Goal: Information Seeking & Learning: Find specific fact

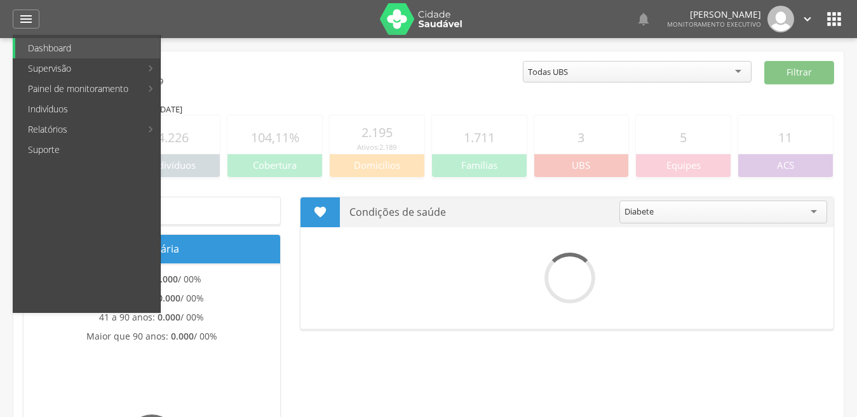
click at [52, 110] on link "Indivíduos" at bounding box center [87, 109] width 145 height 20
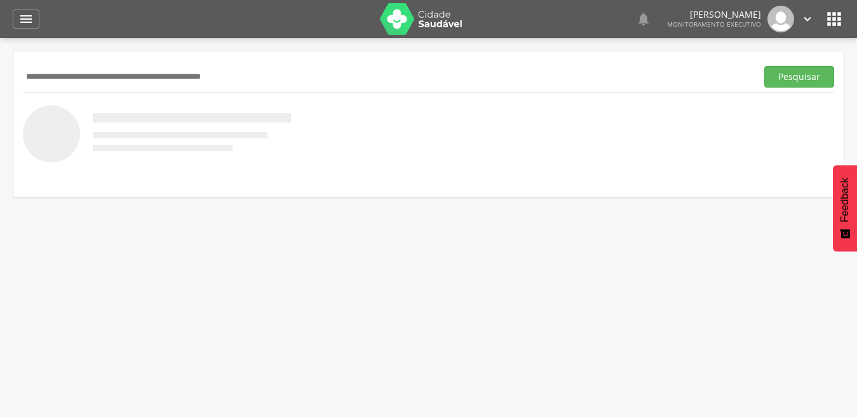
click at [73, 77] on input "text" at bounding box center [387, 77] width 728 height 22
type input "**********"
click at [764, 66] on button "Pesquisar" at bounding box center [799, 77] width 70 height 22
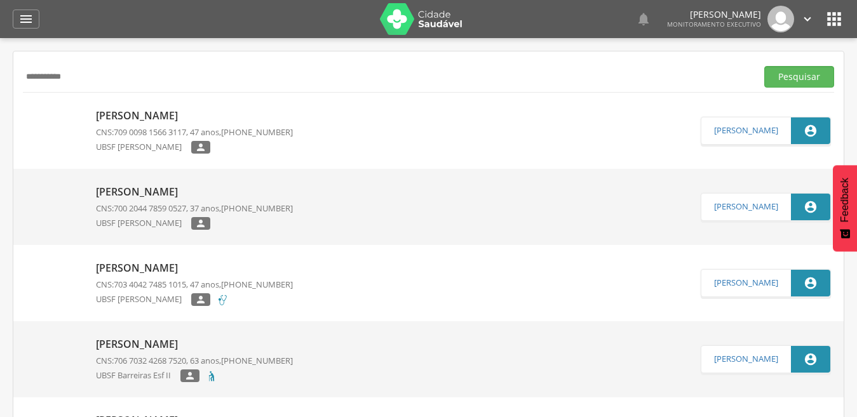
scroll to position [62, 0]
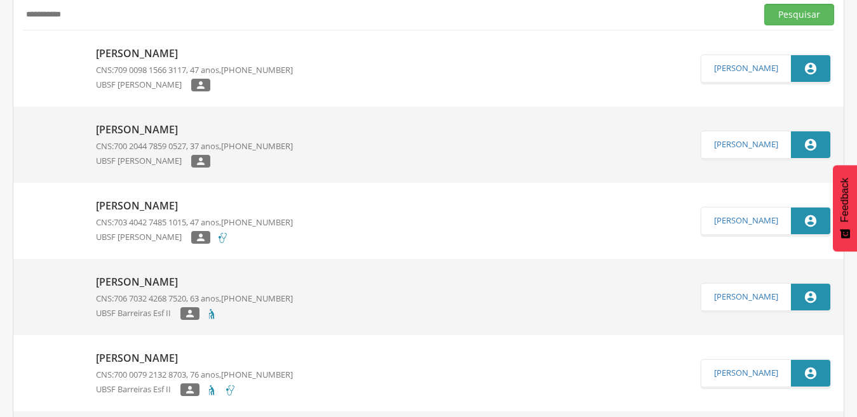
click at [192, 203] on p "[PERSON_NAME]" at bounding box center [194, 206] width 197 height 15
type input "**********"
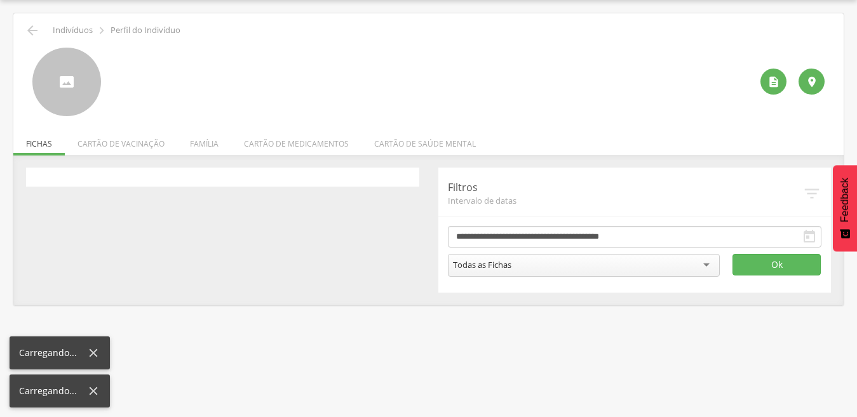
scroll to position [38, 0]
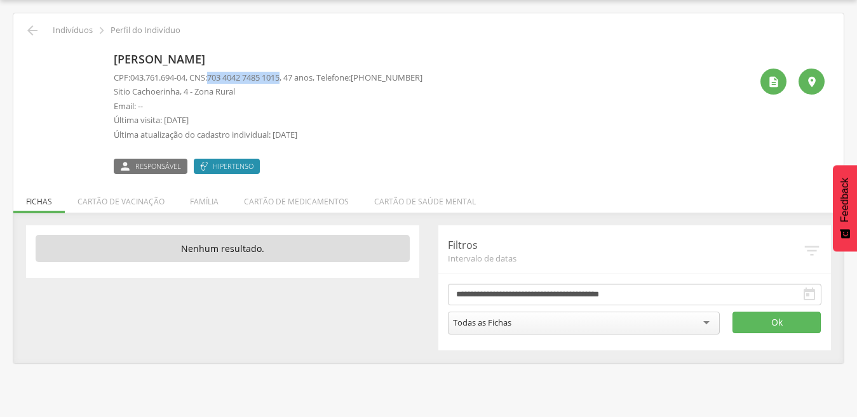
drag, startPoint x: 217, startPoint y: 78, endPoint x: 293, endPoint y: 83, distance: 77.0
click at [293, 83] on p "CPF: 043.761.694-04 , CNS: [PHONE_NUMBER] , 47 anos, Telefone: [PHONE_NUMBER]" at bounding box center [268, 78] width 309 height 12
copy span "703 4042 7485 1015"
click at [308, 39] on div "[PERSON_NAME] CPF: 043.761.694-04 , CNS: [PHONE_NUMBER] , 47 anos, Telefone: [P…" at bounding box center [428, 106] width 811 height 136
click at [29, 27] on icon "" at bounding box center [32, 30] width 15 height 15
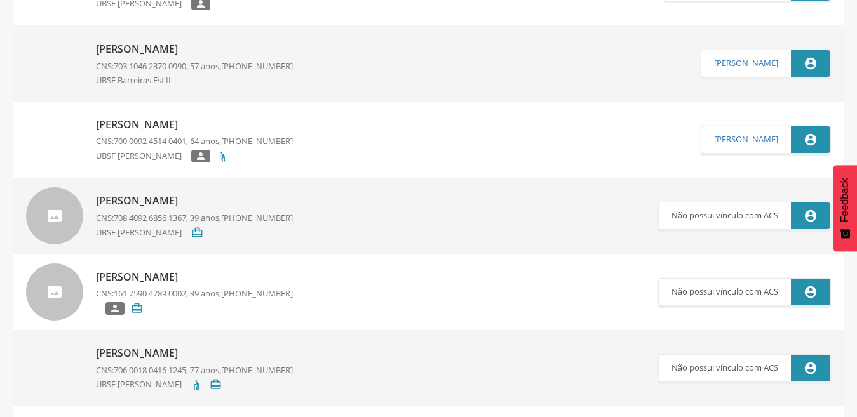
scroll to position [601, 0]
click at [287, 236] on div "UBSF [PERSON_NAME] " at bounding box center [194, 234] width 197 height 15
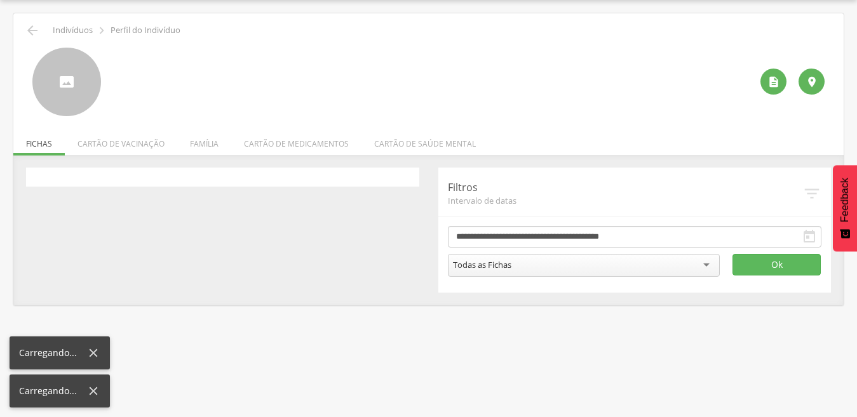
scroll to position [38, 0]
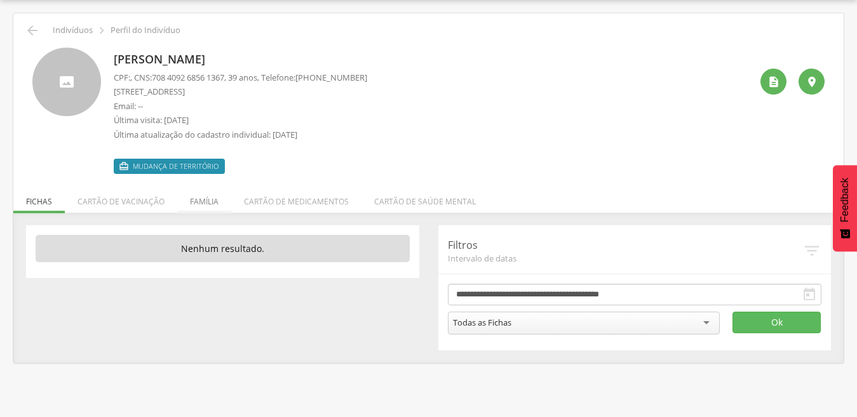
click at [201, 205] on li "Família" at bounding box center [204, 199] width 54 height 30
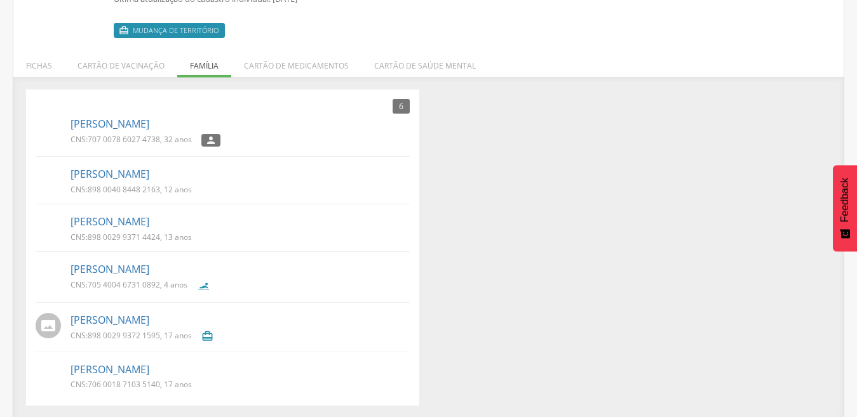
scroll to position [176, 0]
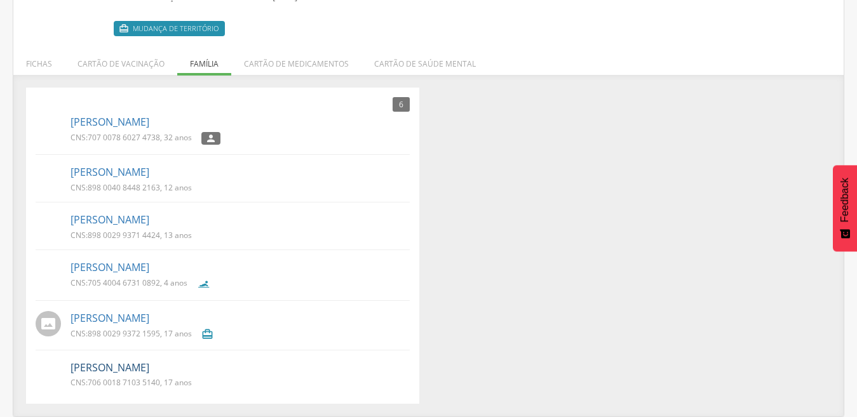
click at [145, 366] on link "[PERSON_NAME]" at bounding box center [109, 368] width 79 height 15
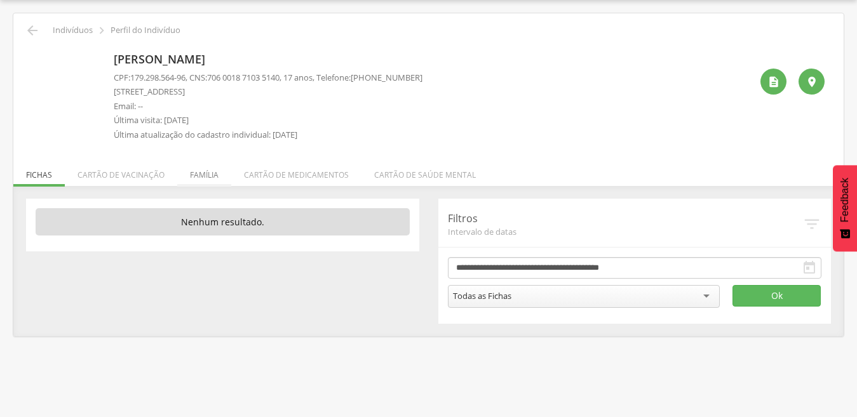
click at [207, 175] on li "Família" at bounding box center [204, 172] width 54 height 30
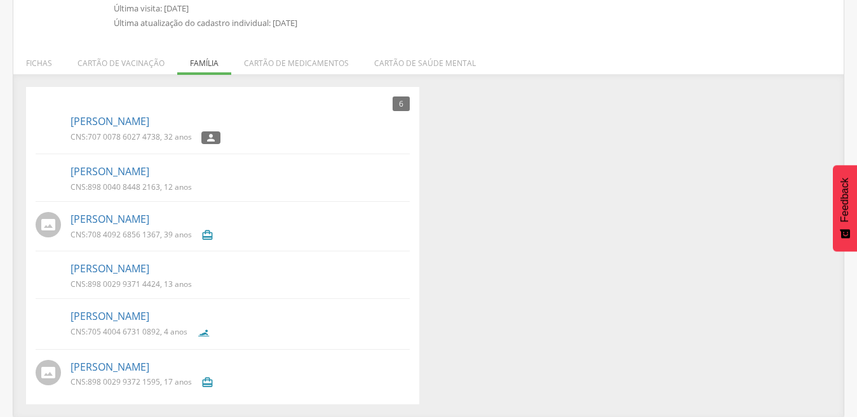
scroll to position [151, 0]
click at [149, 120] on link "[PERSON_NAME]" at bounding box center [109, 121] width 79 height 15
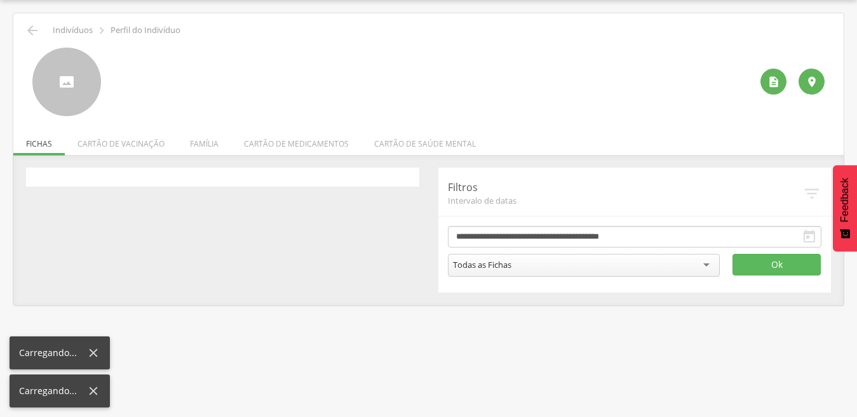
scroll to position [38, 0]
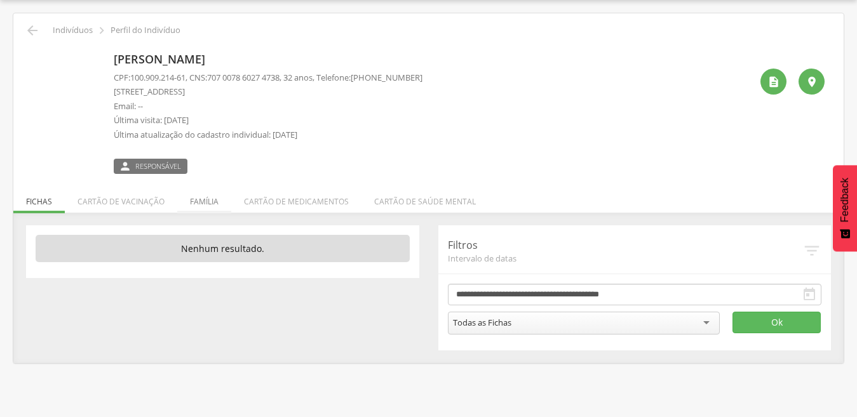
click at [201, 193] on li "Família" at bounding box center [204, 199] width 54 height 30
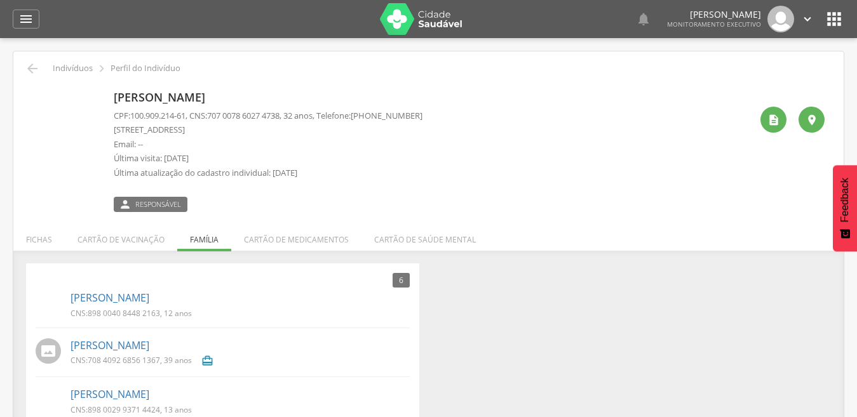
scroll to position [0, 0]
click at [29, 70] on icon "" at bounding box center [32, 68] width 15 height 15
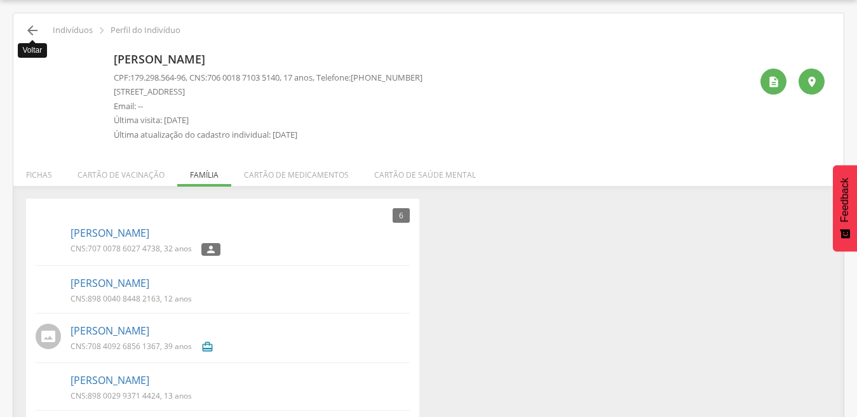
click at [34, 29] on icon "" at bounding box center [32, 30] width 15 height 15
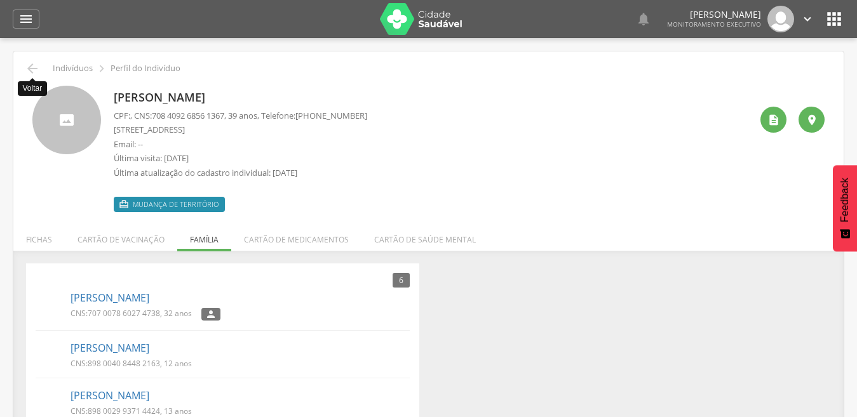
click at [37, 74] on icon "" at bounding box center [32, 68] width 15 height 15
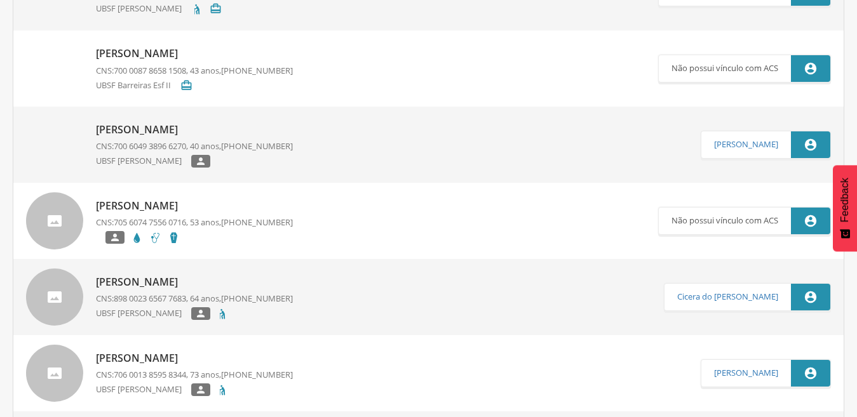
scroll to position [1039, 0]
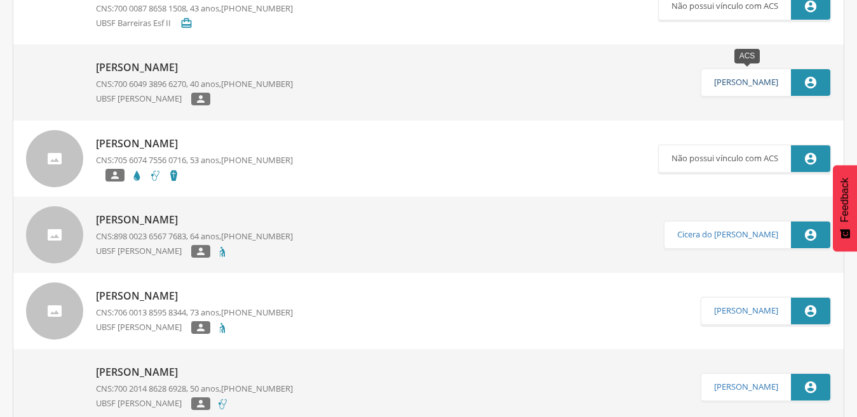
click at [775, 79] on link "[PERSON_NAME]" at bounding box center [746, 82] width 64 height 10
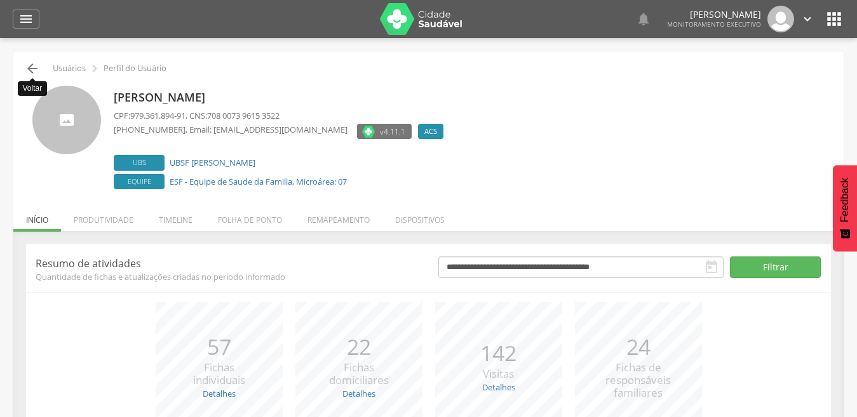
click at [32, 67] on icon "" at bounding box center [32, 68] width 15 height 15
